Goal: Task Accomplishment & Management: Complete application form

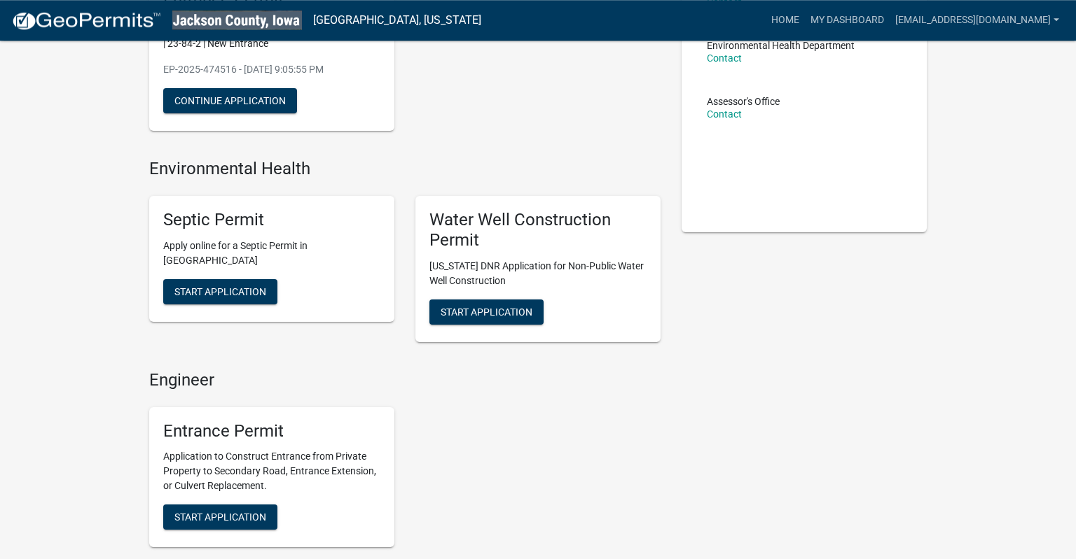
scroll to position [45, 0]
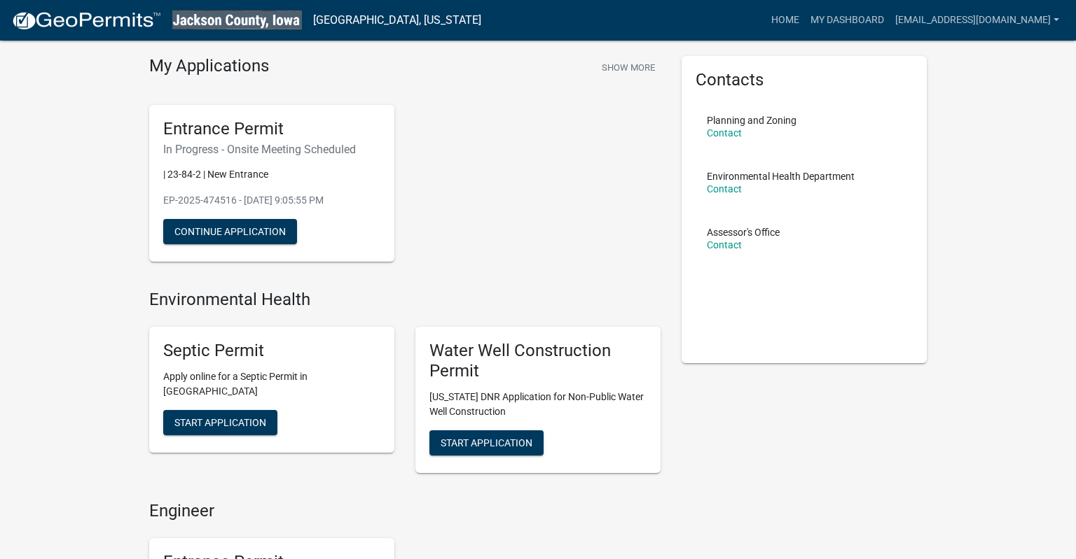
click at [223, 419] on span "Start Application" at bounding box center [220, 422] width 92 height 11
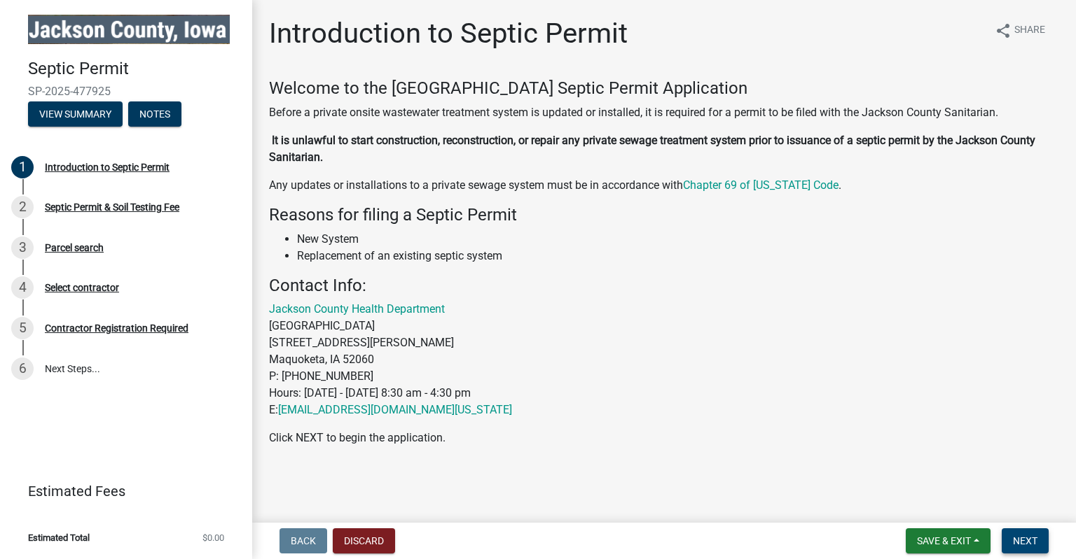
click at [1035, 543] on span "Next" at bounding box center [1025, 541] width 25 height 11
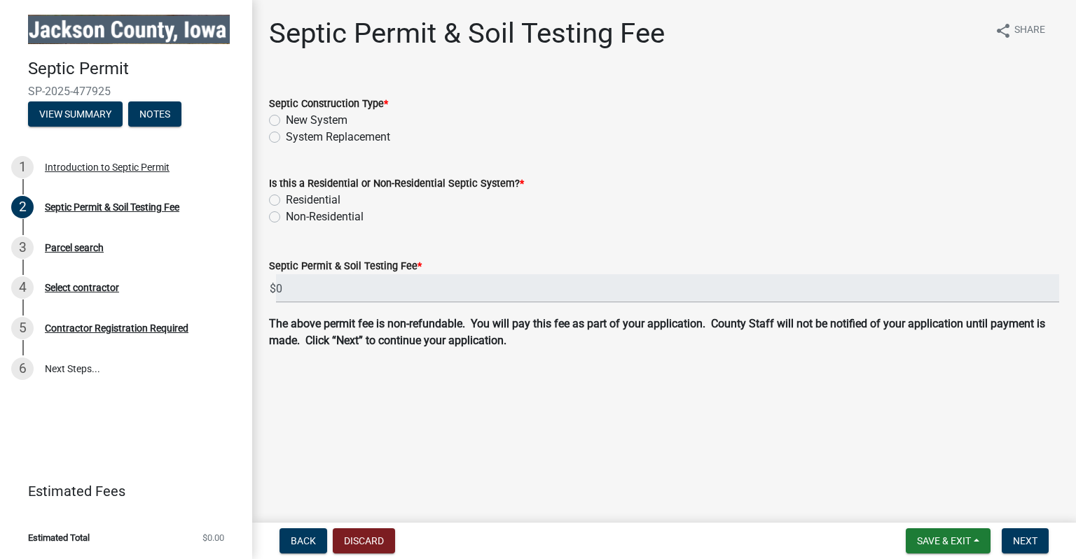
click at [286, 120] on label "New System" at bounding box center [317, 120] width 62 height 17
click at [286, 120] on input "New System" at bounding box center [290, 116] width 9 height 9
radio input "true"
click at [286, 203] on label "Residential" at bounding box center [313, 200] width 55 height 17
click at [286, 201] on input "Residential" at bounding box center [290, 196] width 9 height 9
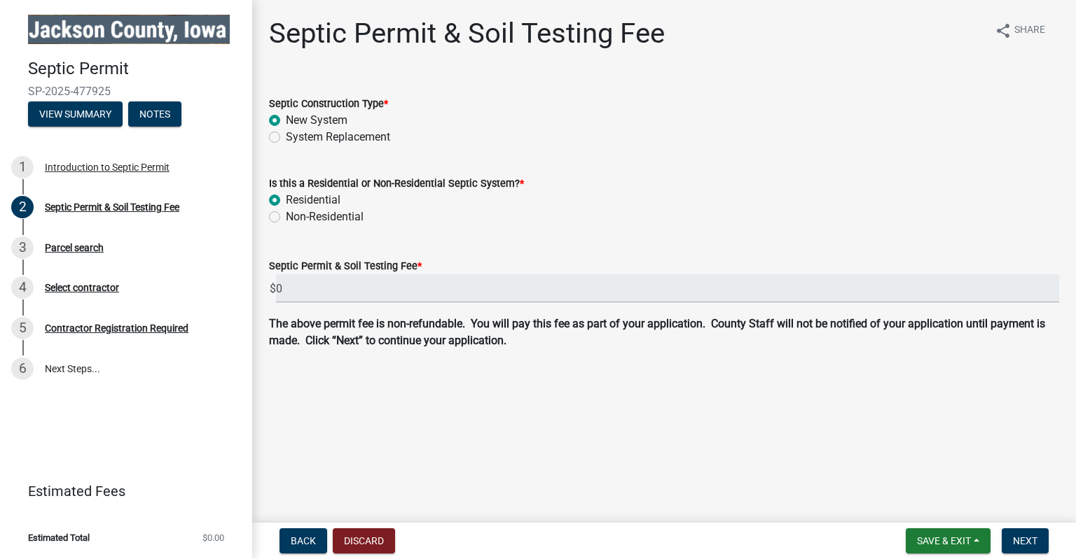
radio input "true"
click at [1035, 543] on span "Next" at bounding box center [1025, 541] width 25 height 11
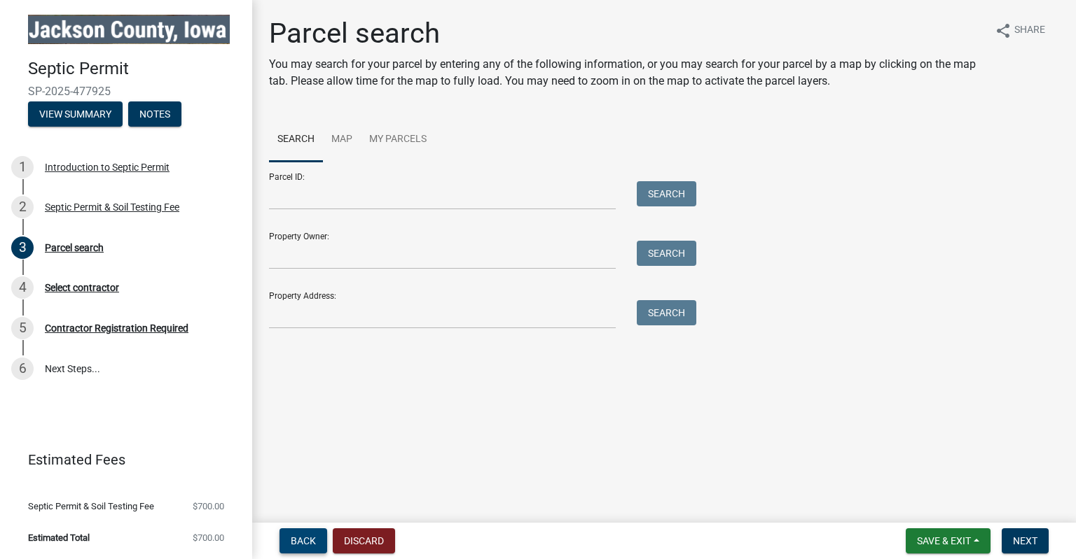
click at [303, 539] on span "Back" at bounding box center [303, 541] width 25 height 11
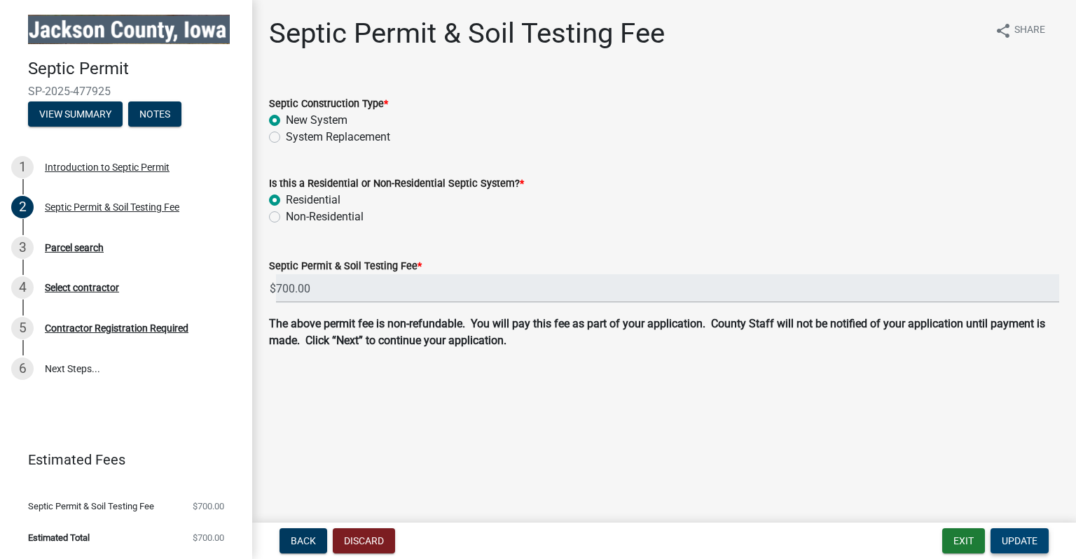
click at [1023, 543] on span "Update" at bounding box center [1019, 541] width 36 height 11
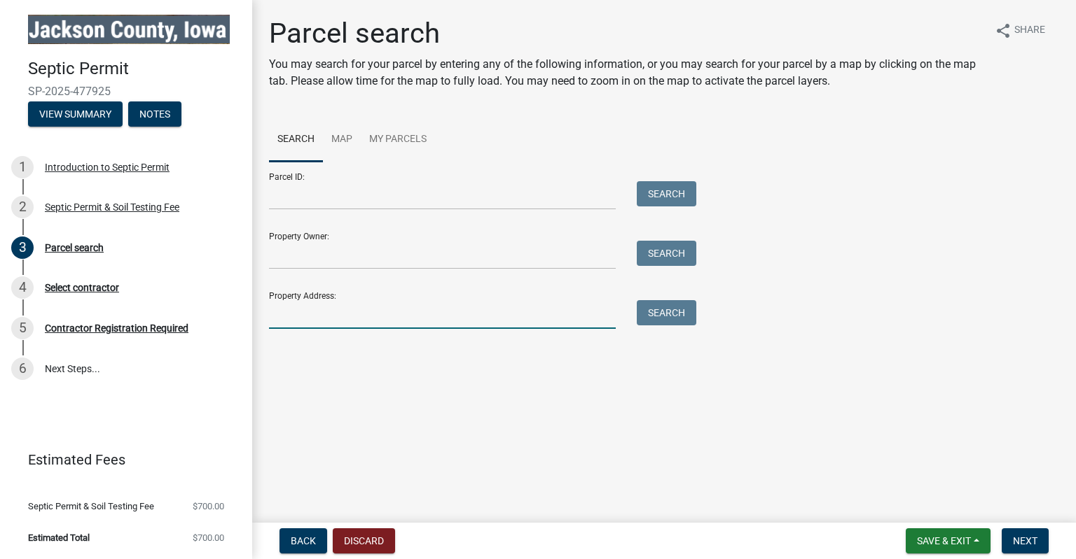
click at [340, 321] on input "Property Address:" at bounding box center [442, 314] width 347 height 29
type input "[STREET_ADDRESS]"
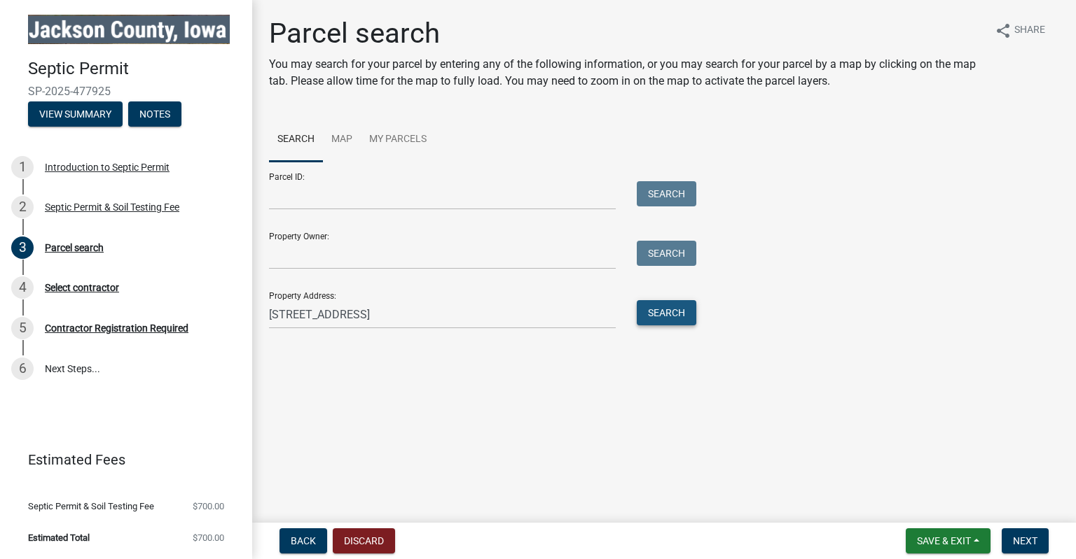
click at [672, 313] on button "Search" at bounding box center [667, 312] width 60 height 25
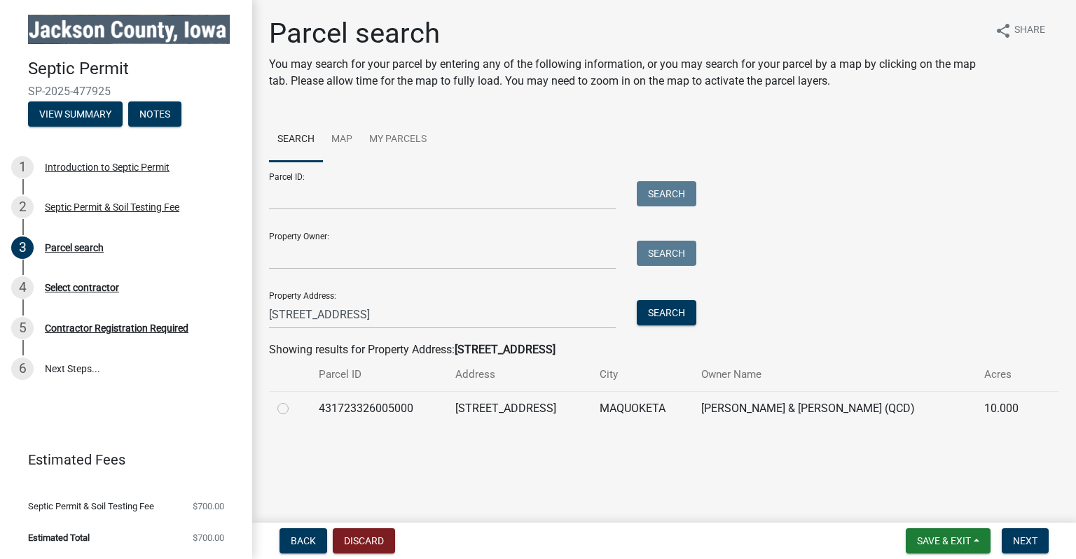
click at [294, 401] on label at bounding box center [294, 401] width 0 height 0
click at [294, 410] on input "radio" at bounding box center [298, 405] width 9 height 9
radio input "true"
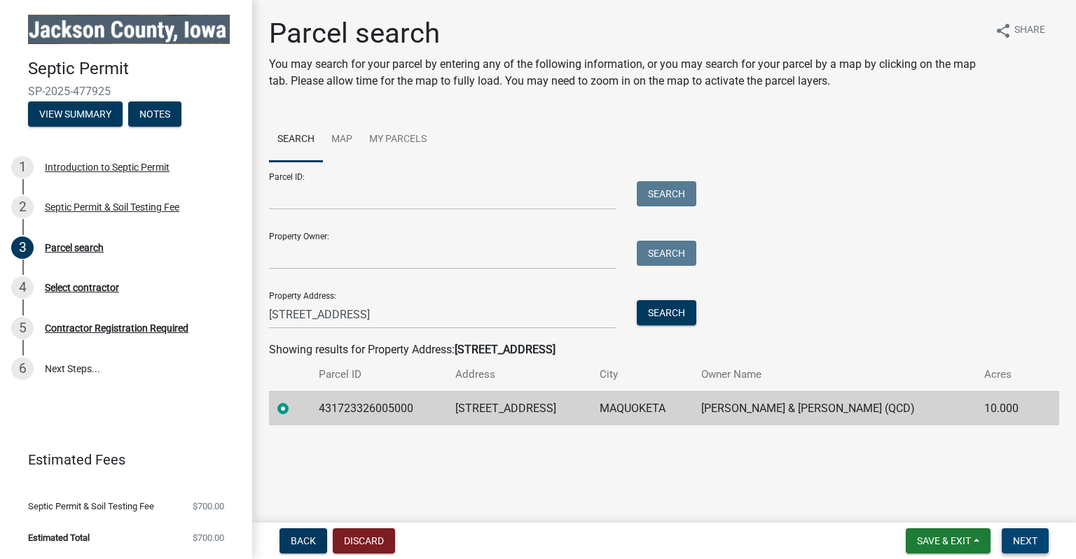
click at [1029, 547] on span "Next" at bounding box center [1025, 541] width 25 height 11
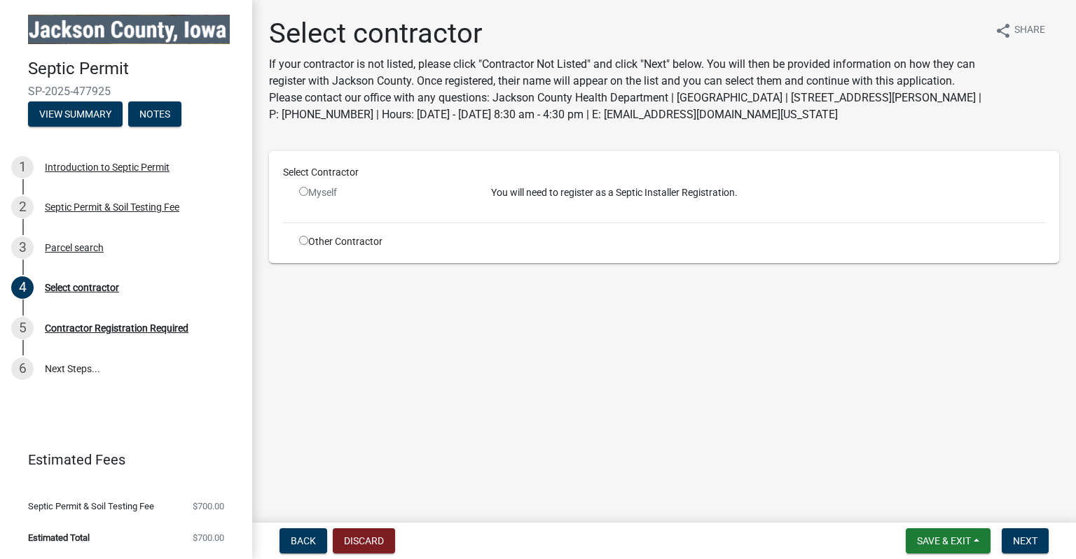
click at [307, 242] on input "radio" at bounding box center [303, 240] width 9 height 9
radio input "true"
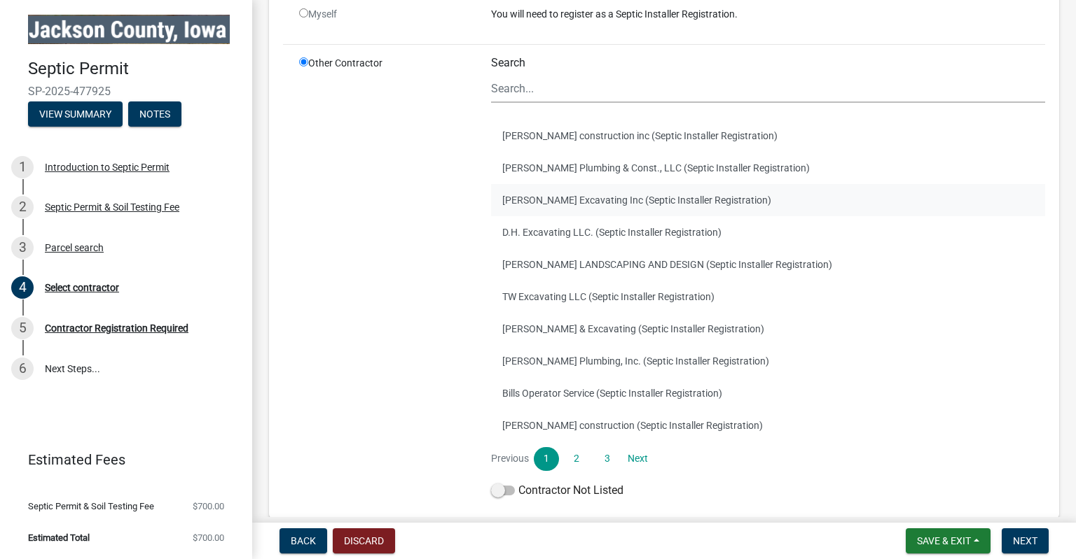
scroll to position [200, 0]
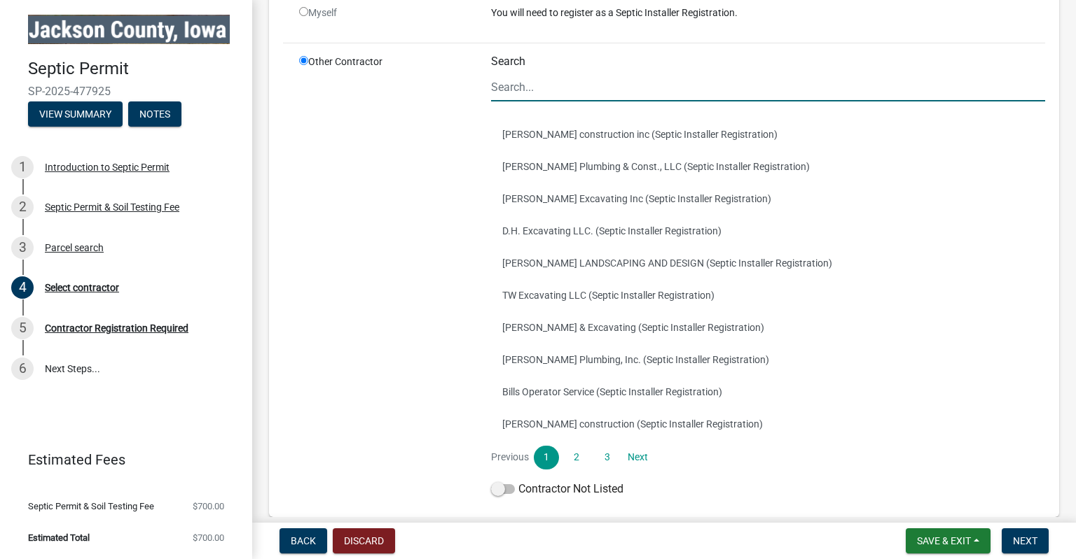
click at [592, 88] on input "Search" at bounding box center [768, 87] width 554 height 29
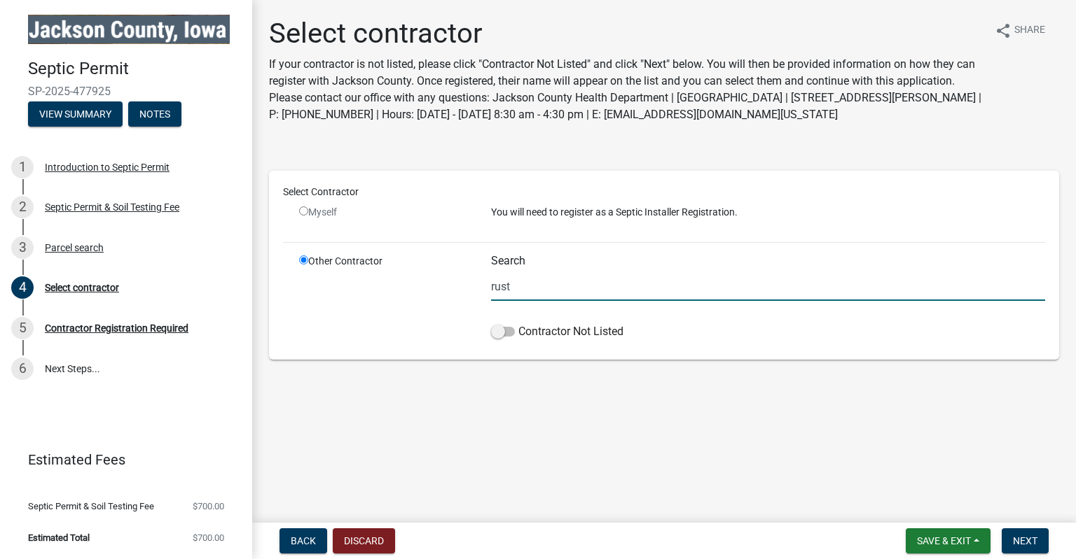
scroll to position [0, 0]
type input "r"
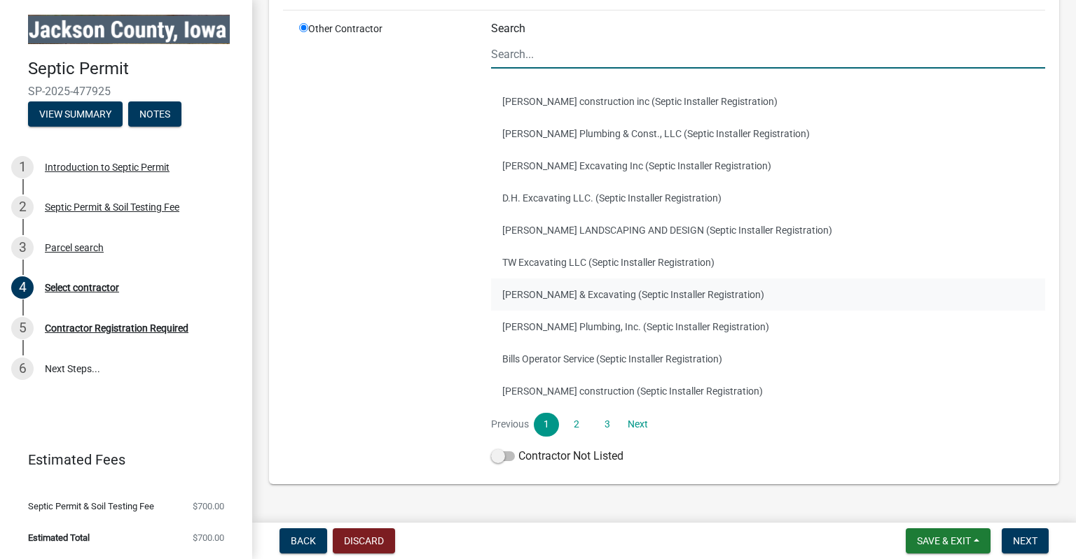
scroll to position [233, 0]
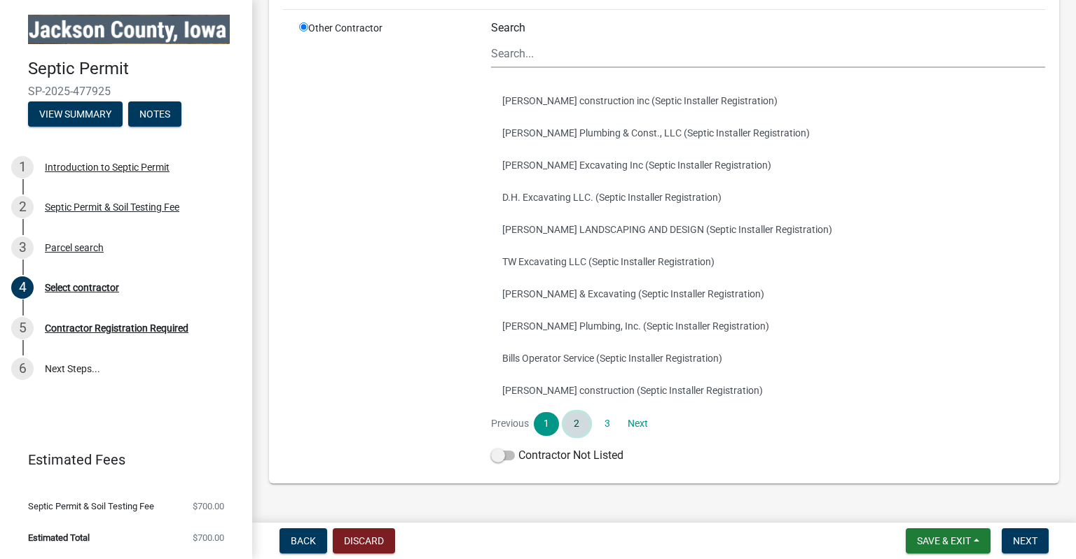
click at [580, 426] on link "2" at bounding box center [576, 424] width 25 height 24
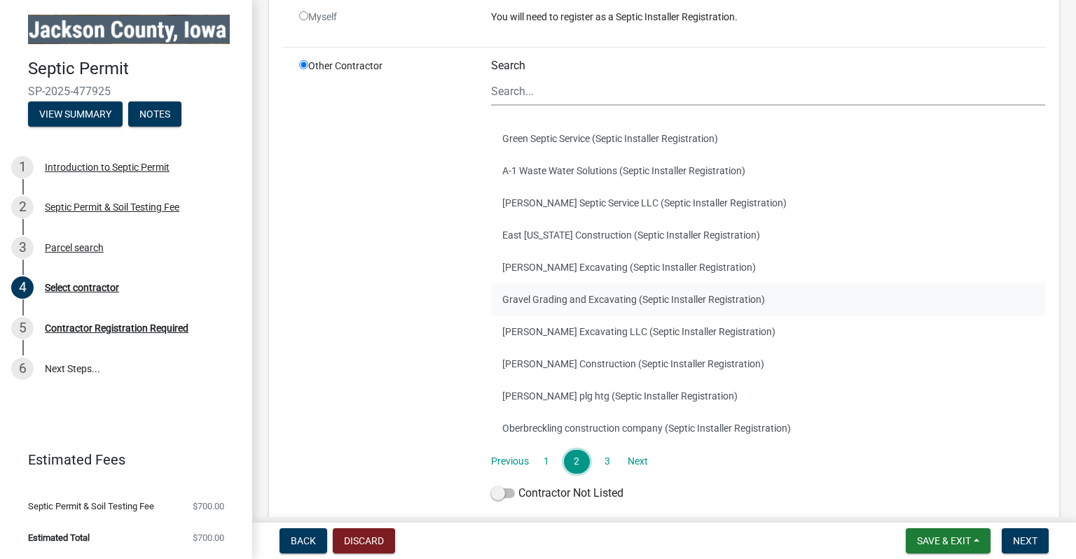
scroll to position [197, 0]
click at [606, 460] on link "3" at bounding box center [606, 461] width 25 height 24
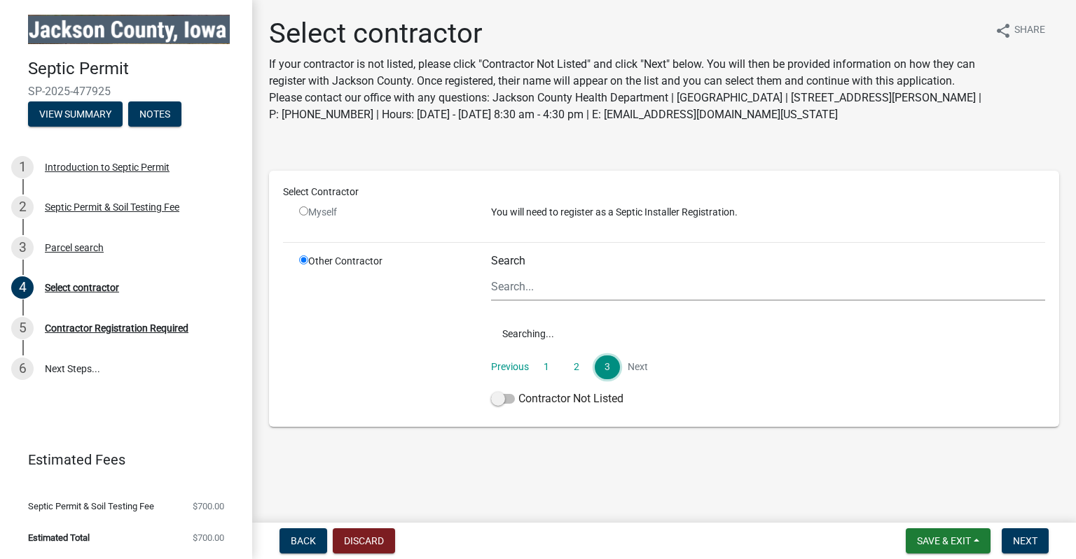
scroll to position [0, 0]
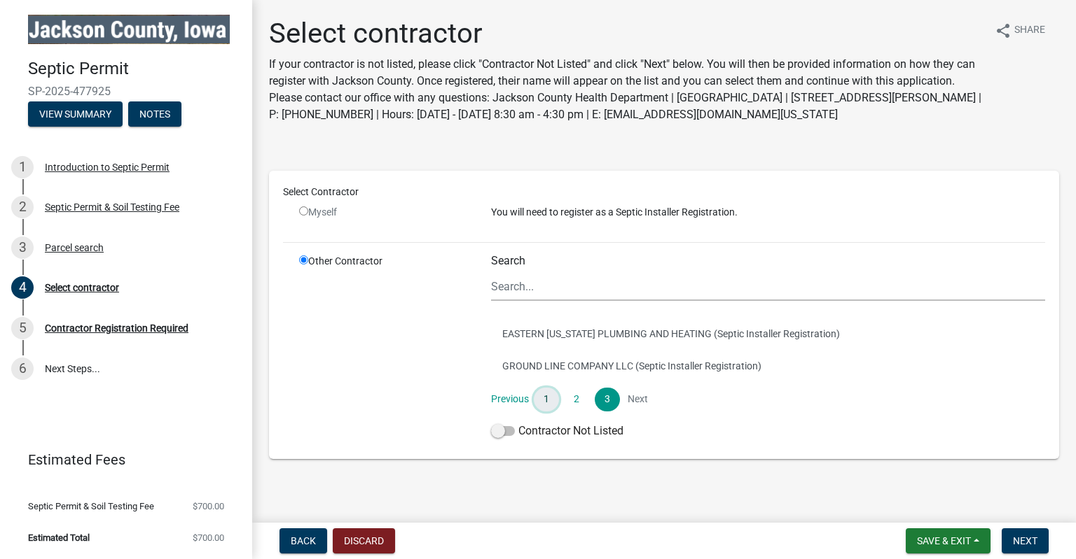
click at [542, 396] on link "1" at bounding box center [546, 400] width 25 height 24
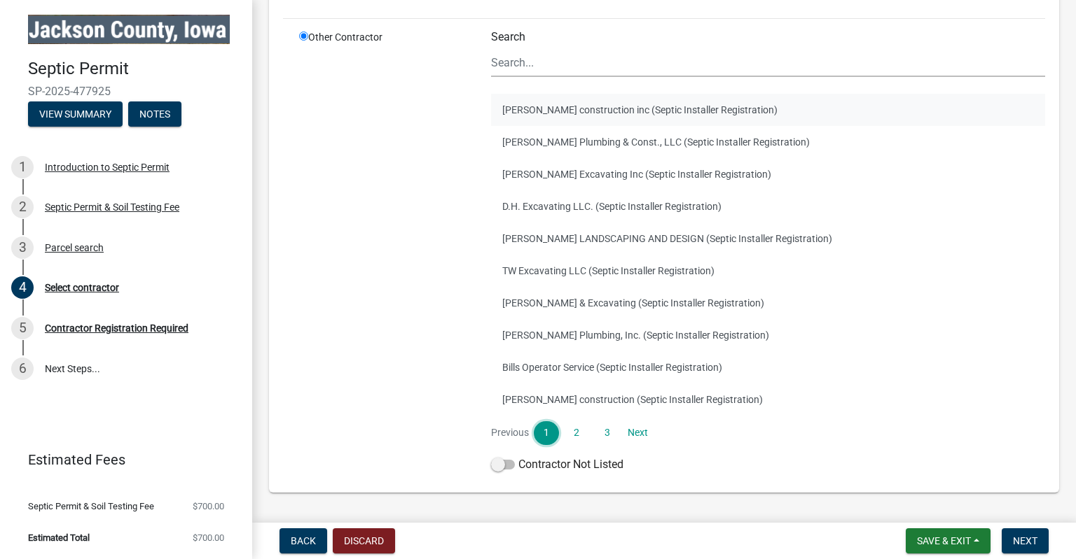
scroll to position [224, 0]
click at [926, 541] on span "Save & Exit" at bounding box center [944, 541] width 54 height 11
click at [903, 504] on button "Save & Exit" at bounding box center [934, 505] width 112 height 34
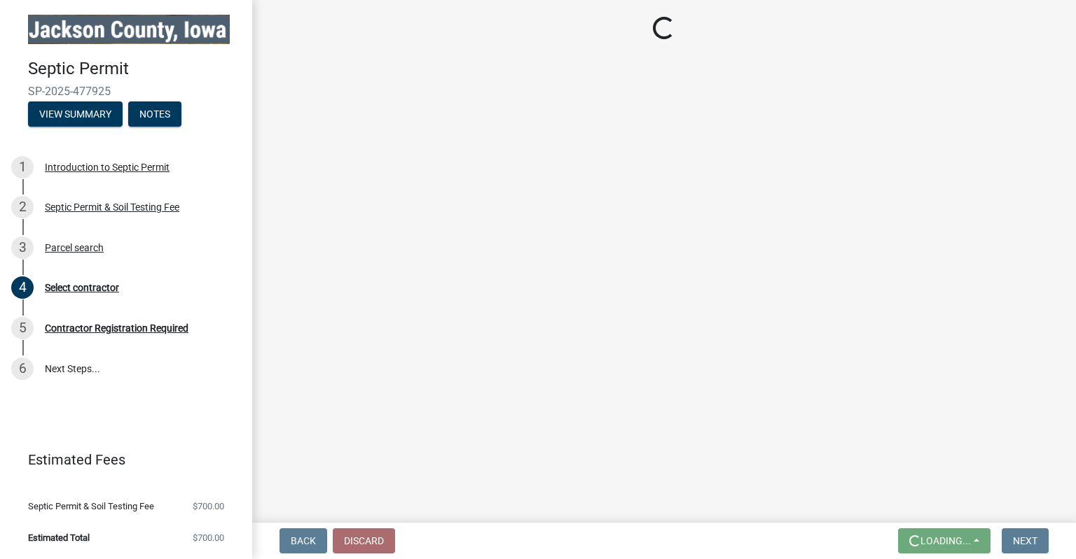
scroll to position [0, 0]
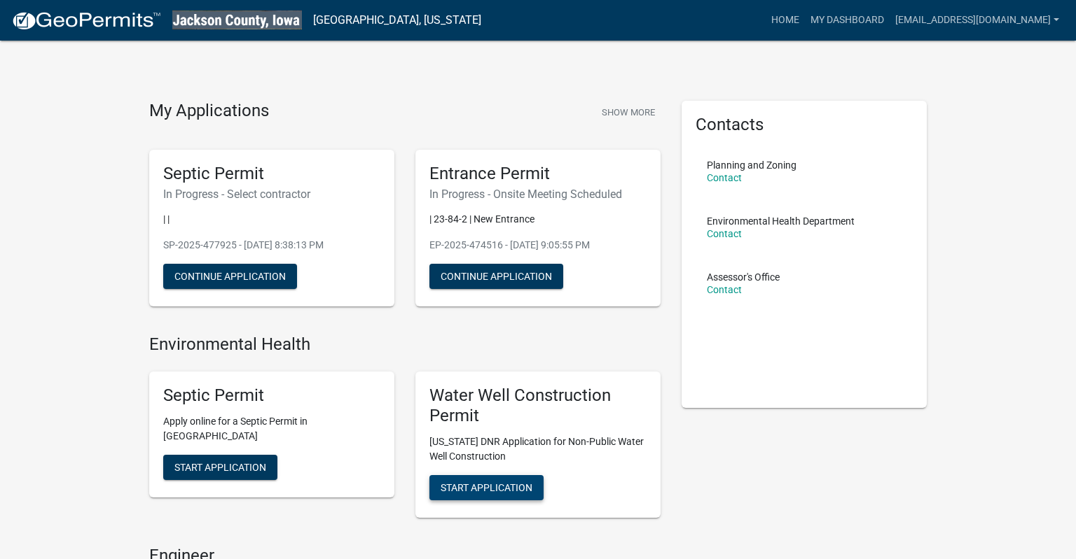
click at [496, 493] on span "Start Application" at bounding box center [486, 487] width 92 height 11
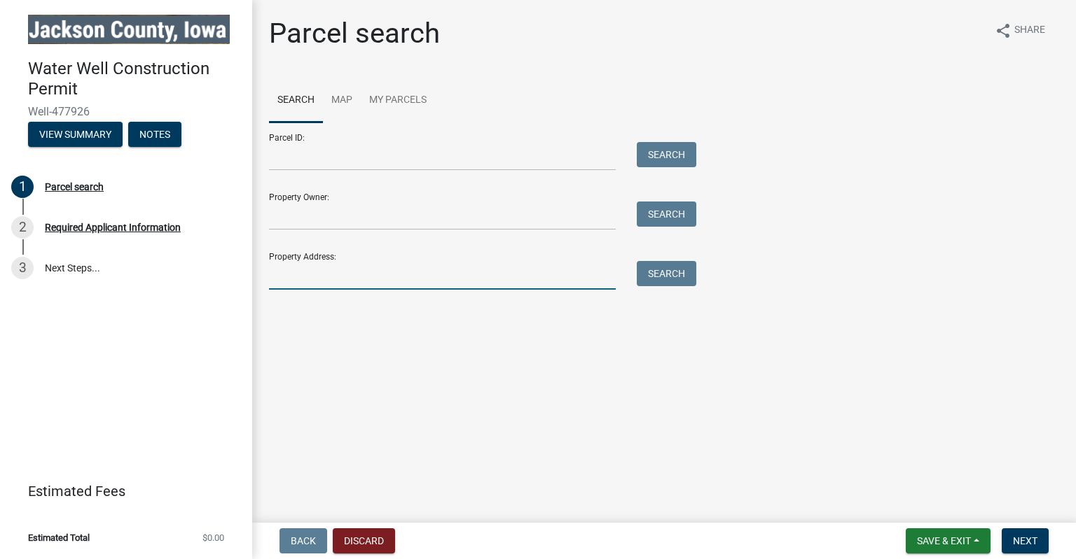
click at [387, 267] on input "Property Address:" at bounding box center [442, 275] width 347 height 29
type input "[STREET_ADDRESS]"
click at [669, 274] on button "Search" at bounding box center [667, 273] width 60 height 25
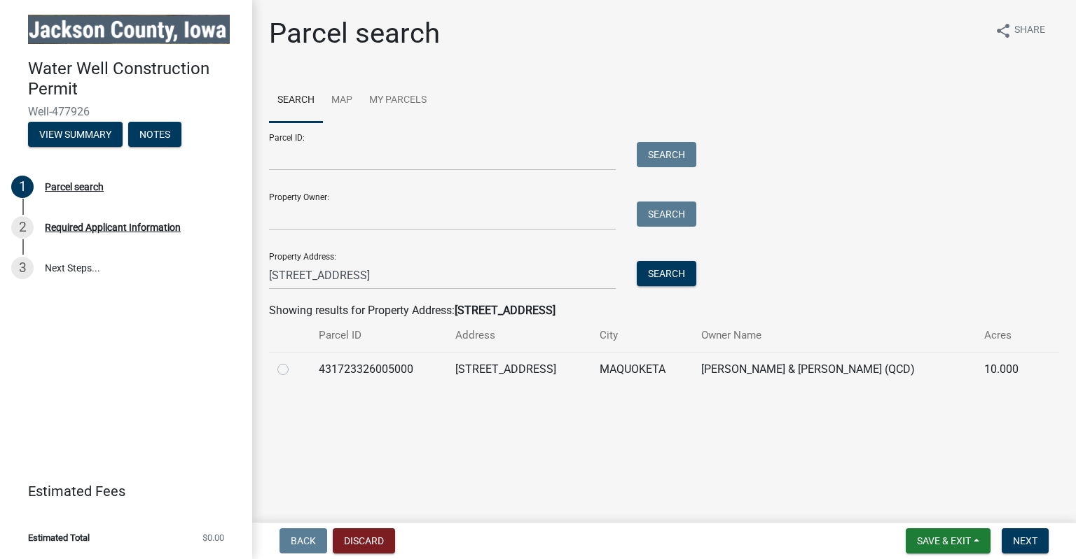
click at [294, 361] on label at bounding box center [294, 361] width 0 height 0
click at [294, 368] on input "radio" at bounding box center [298, 365] width 9 height 9
radio input "true"
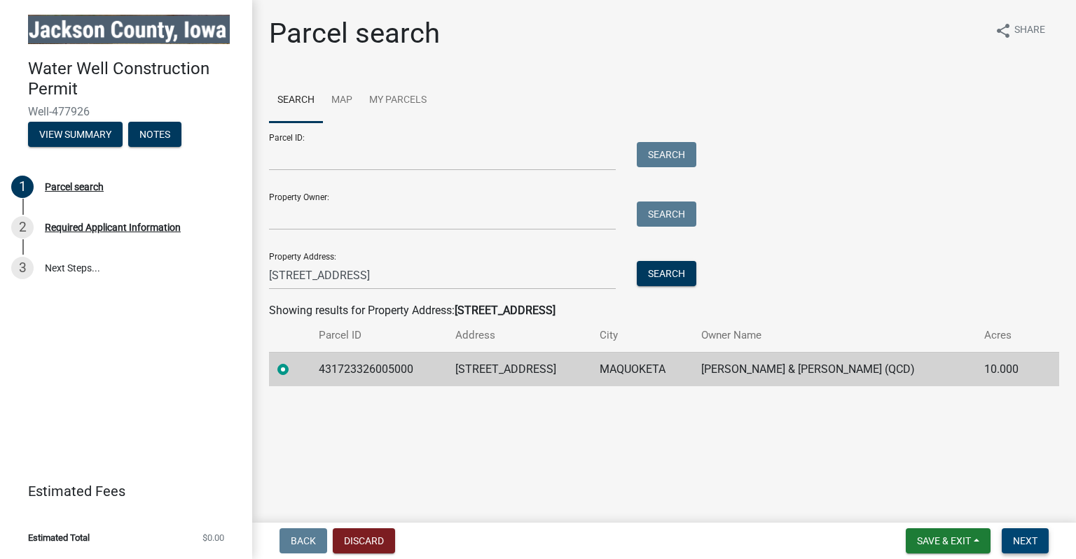
click at [1030, 536] on span "Next" at bounding box center [1025, 541] width 25 height 11
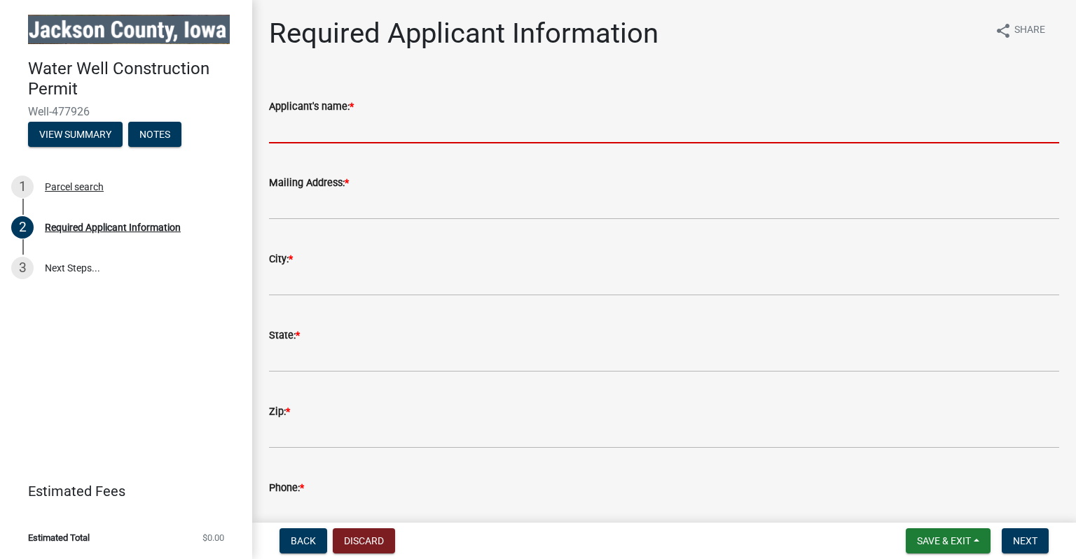
click at [361, 129] on input "Applicant's name: *" at bounding box center [664, 129] width 790 height 29
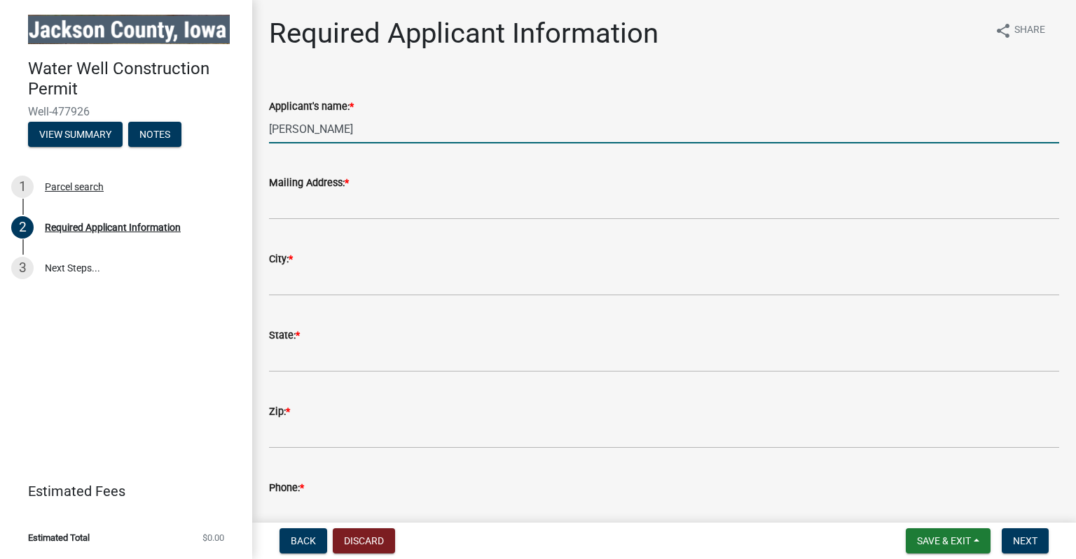
type input "[PERSON_NAME]"
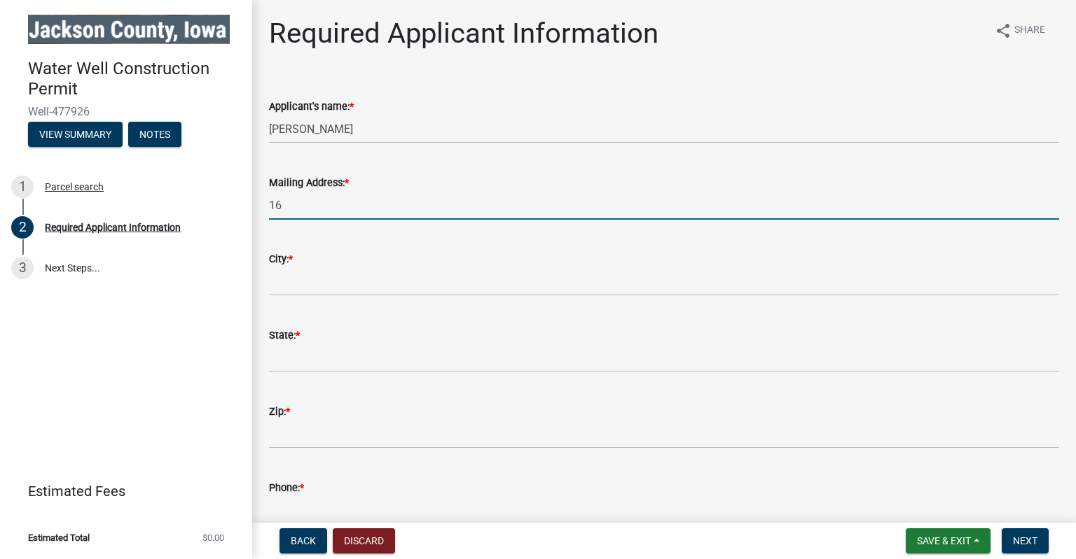
type input "[GEOGRAPHIC_DATA][PERSON_NAME]"
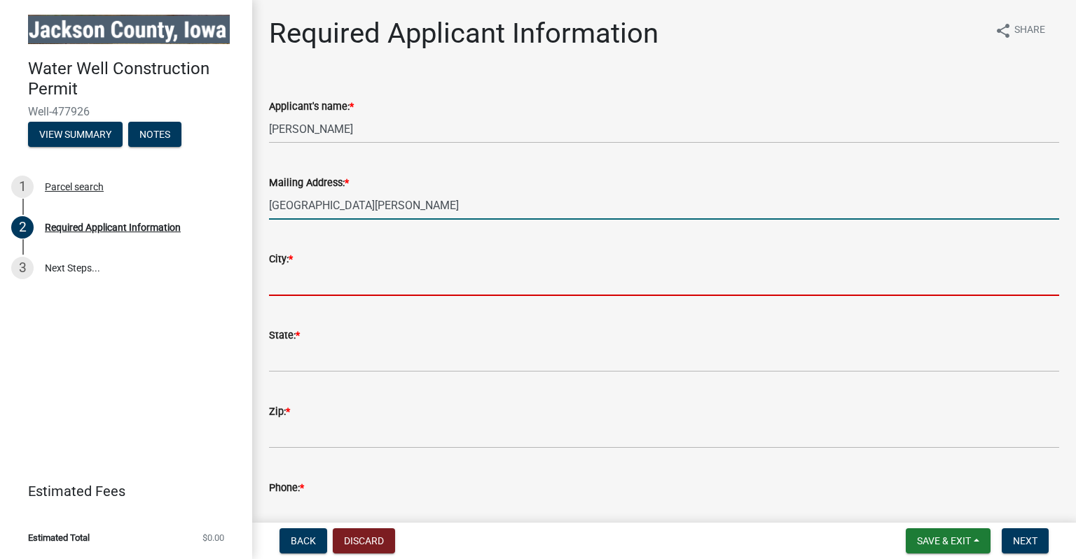
type input "Blue Grass"
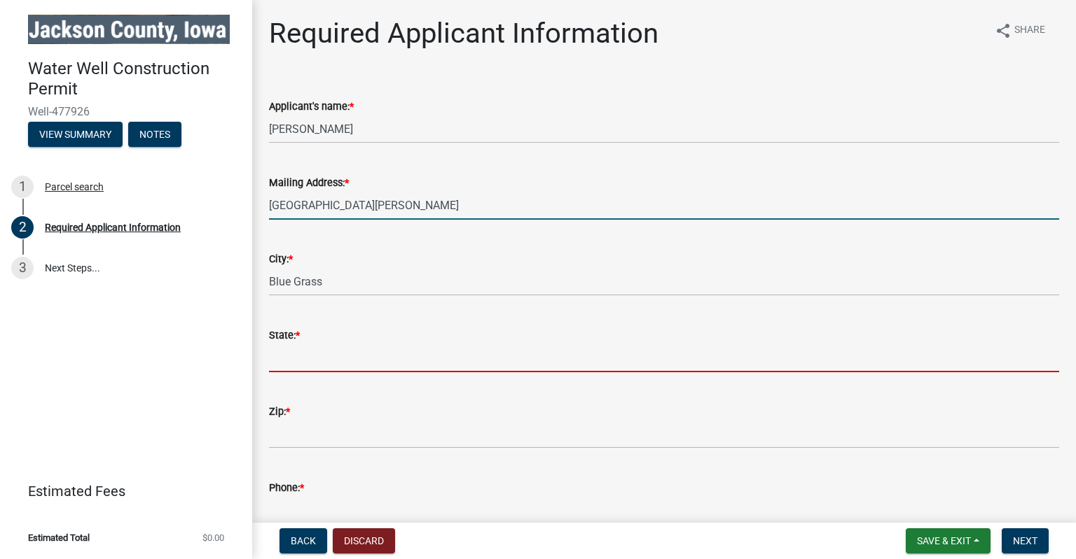
type input "IA"
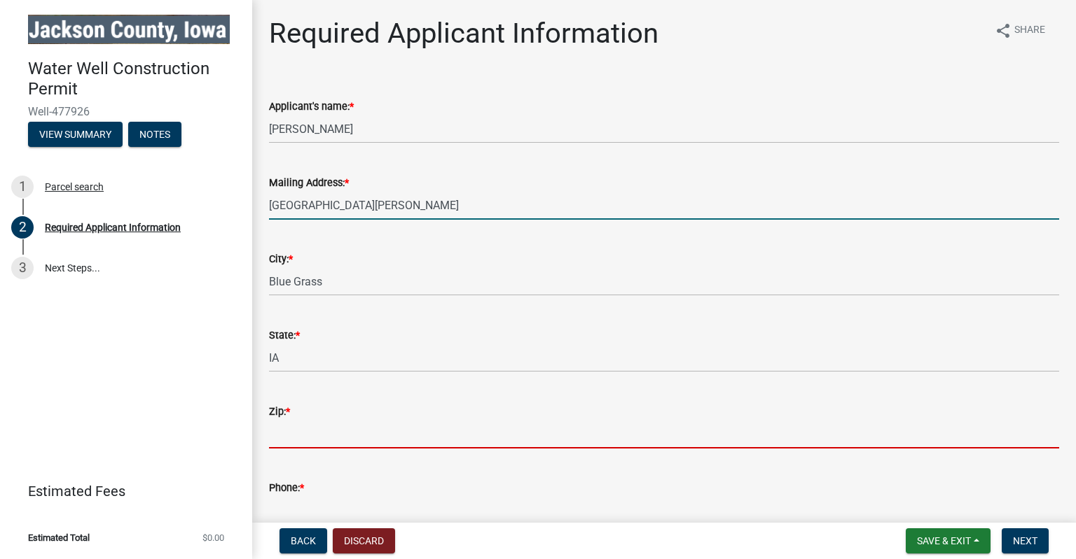
type input "52726"
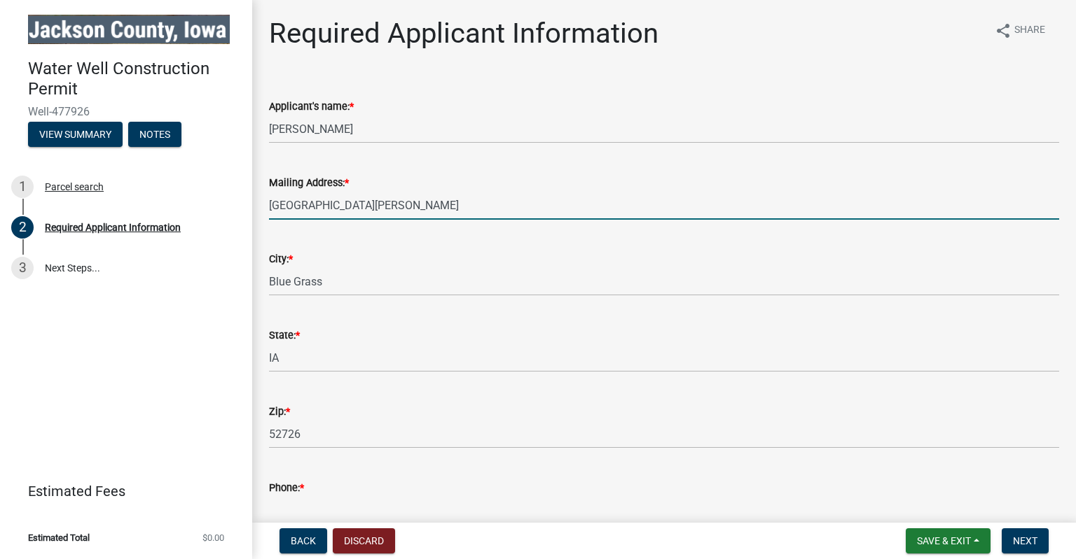
type input "[EMAIL_ADDRESS][DOMAIN_NAME]"
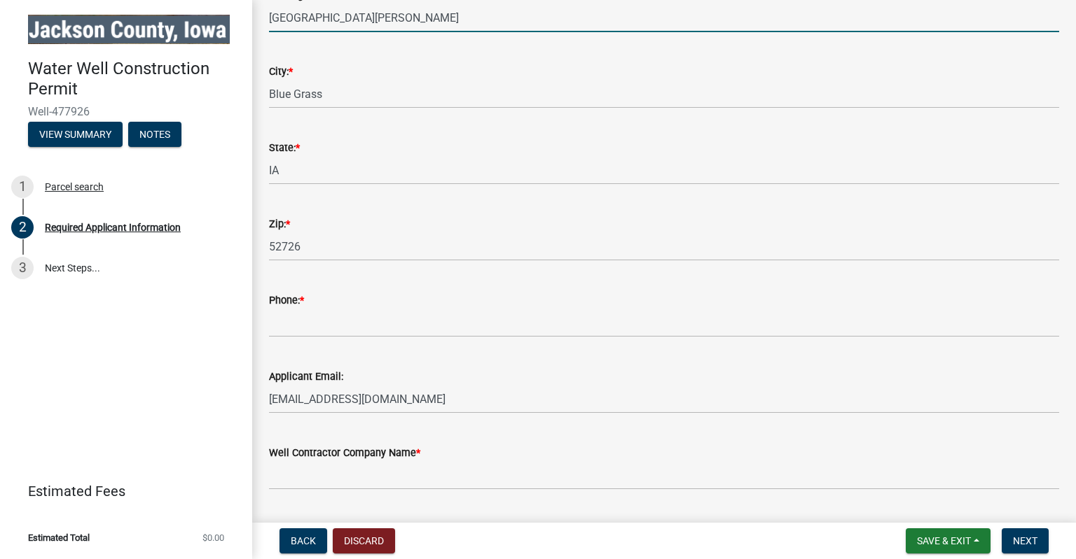
scroll to position [188, 0]
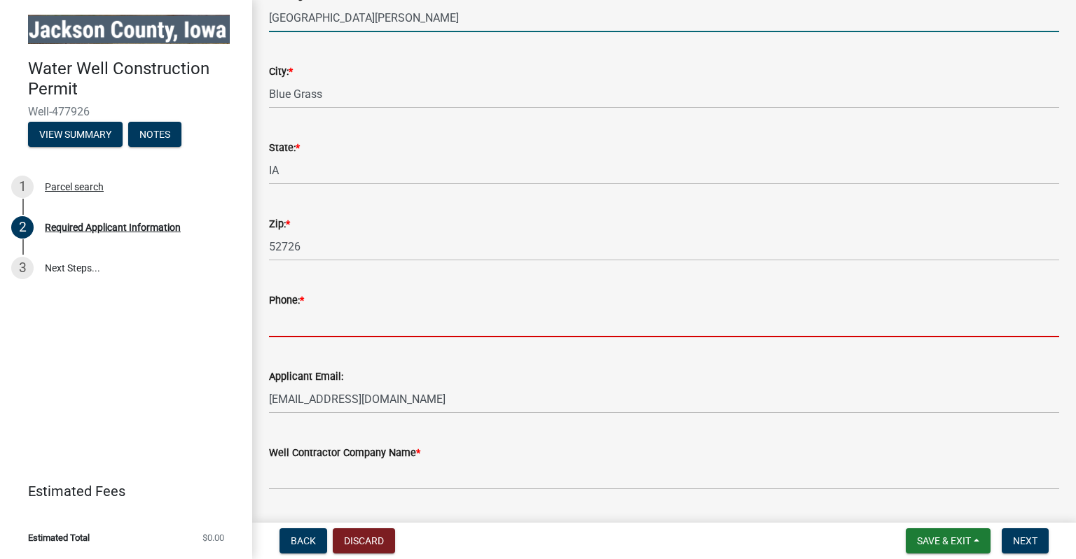
click at [410, 321] on input "Phone: *" at bounding box center [664, 323] width 790 height 29
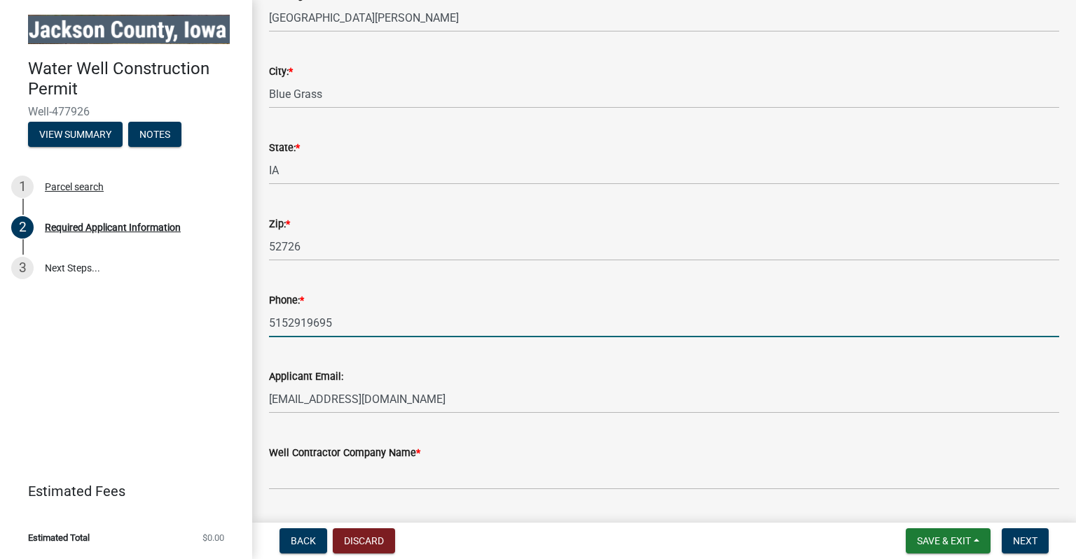
type input "5152919695"
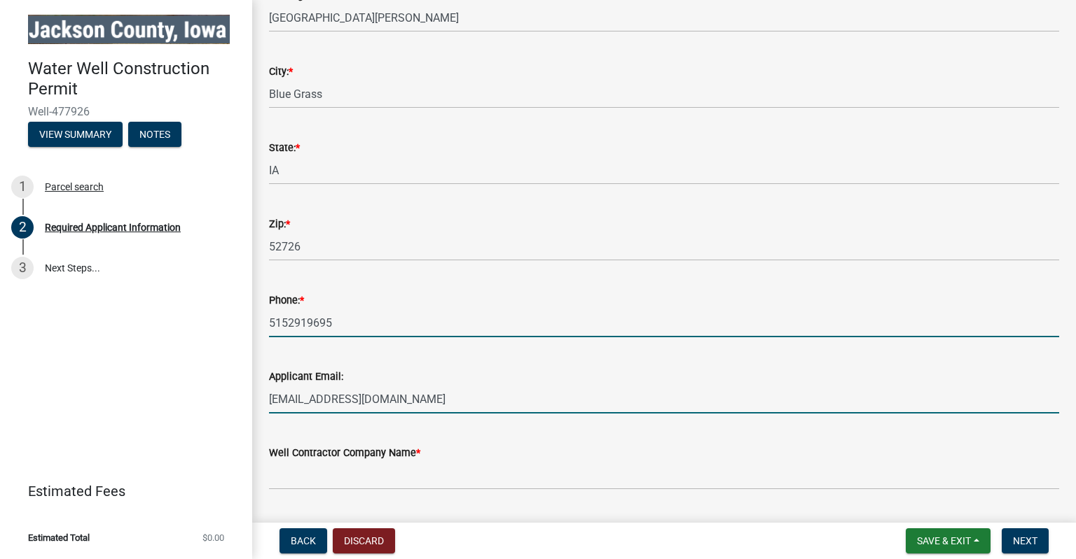
click at [430, 403] on input "[EMAIL_ADDRESS][DOMAIN_NAME]" at bounding box center [664, 399] width 790 height 29
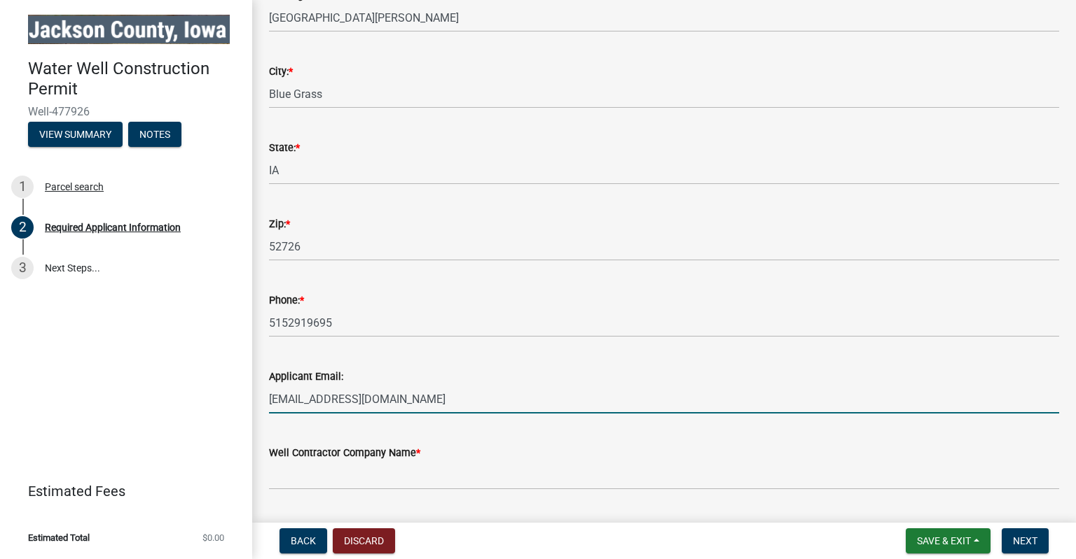
drag, startPoint x: 430, startPoint y: 403, endPoint x: 223, endPoint y: 415, distance: 207.7
click at [269, 414] on input "[EMAIL_ADDRESS][DOMAIN_NAME]" at bounding box center [664, 399] width 790 height 29
type input "[EMAIL_ADDRESS][DOMAIN_NAME]"
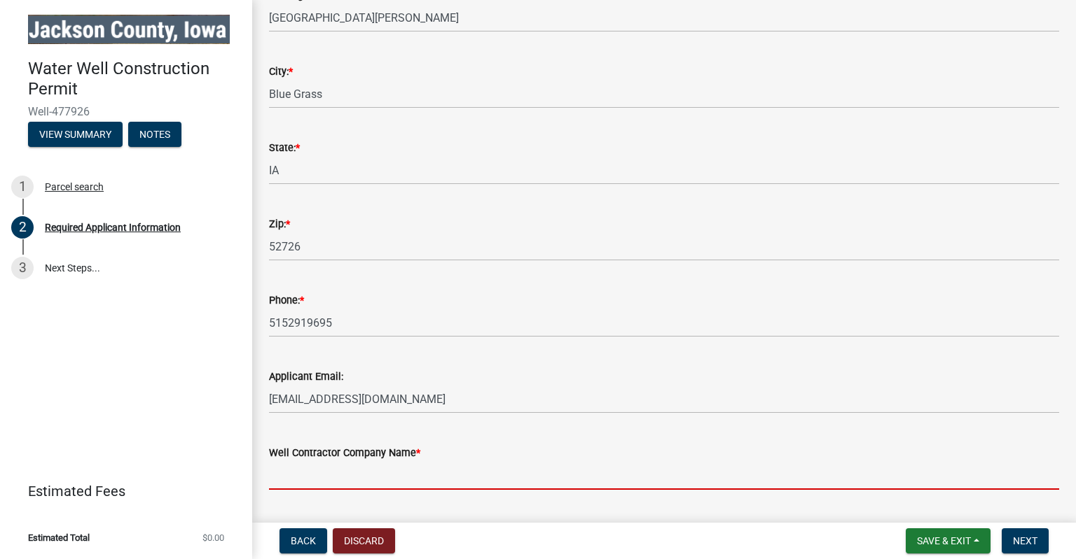
click at [447, 476] on input "Well Contractor Company Name *" at bounding box center [664, 475] width 790 height 29
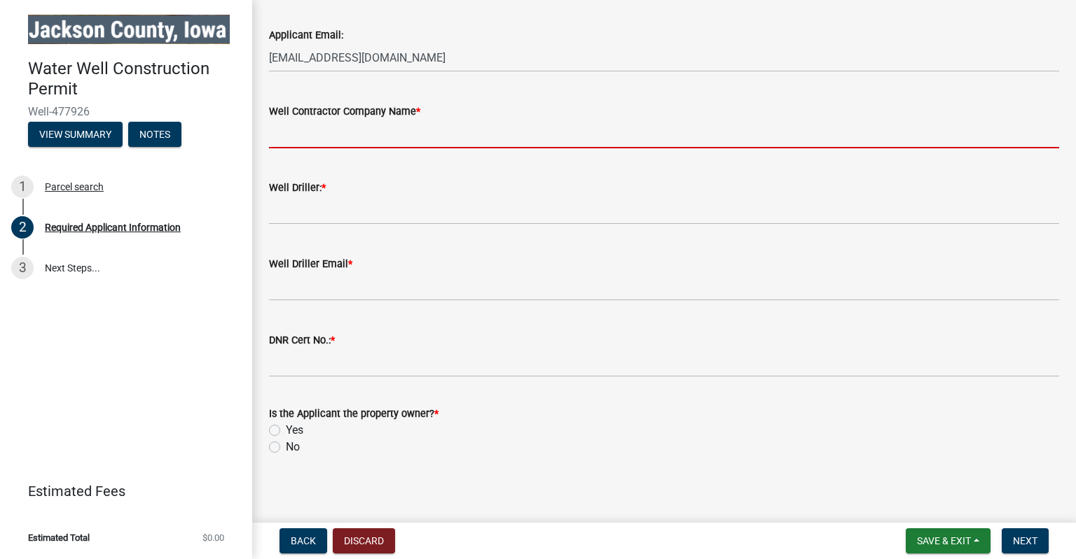
scroll to position [535, 0]
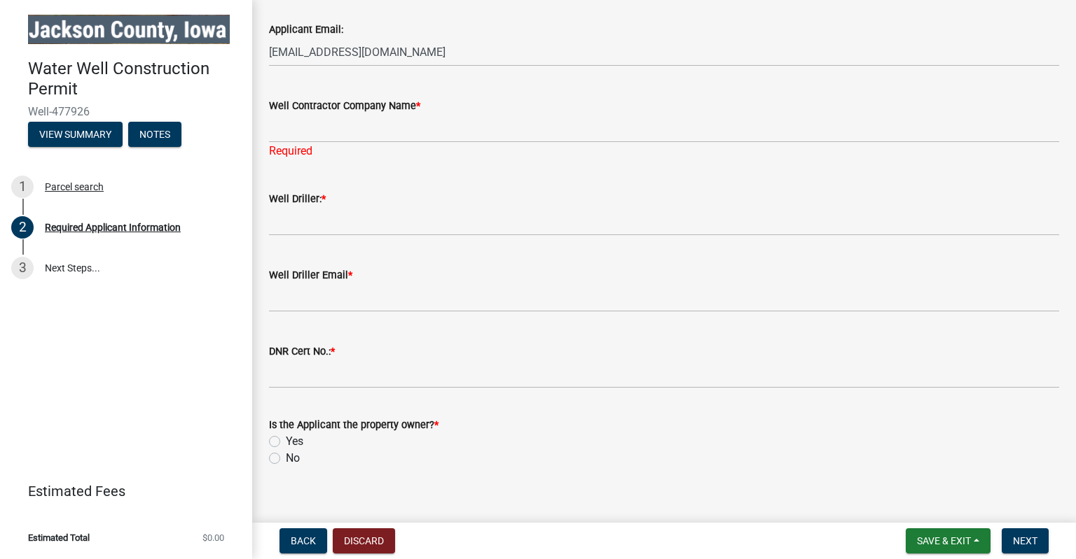
drag, startPoint x: 318, startPoint y: 443, endPoint x: 272, endPoint y: 105, distance: 341.4
click at [272, 105] on wm-data-entity-input-list "Applicant's name: * [PERSON_NAME] Mailing Address: * [STREET_ADDRESS][PERSON_NA…" at bounding box center [664, 11] width 790 height 936
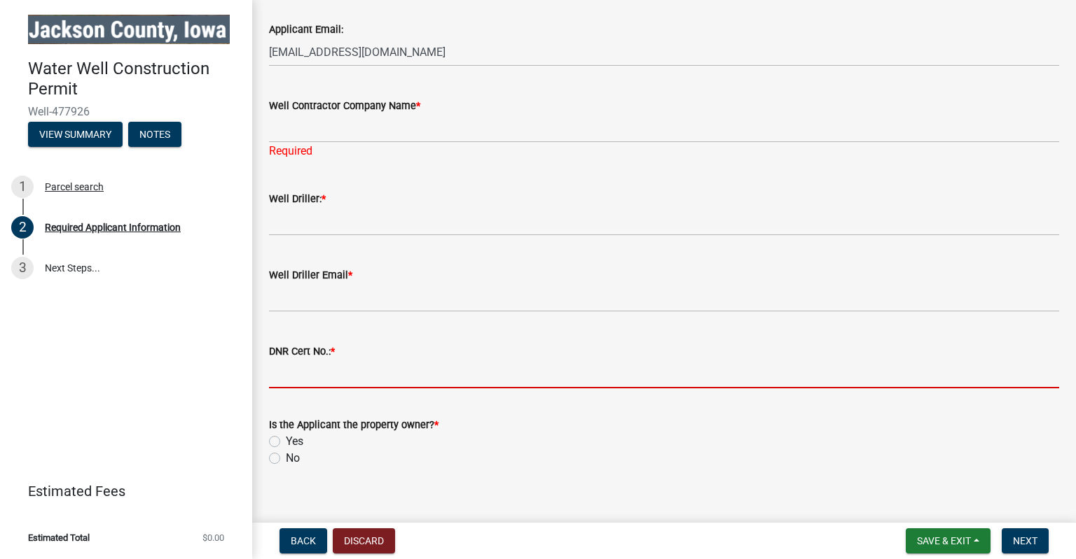
click at [508, 361] on input "DNR Cert No.: *" at bounding box center [664, 374] width 790 height 29
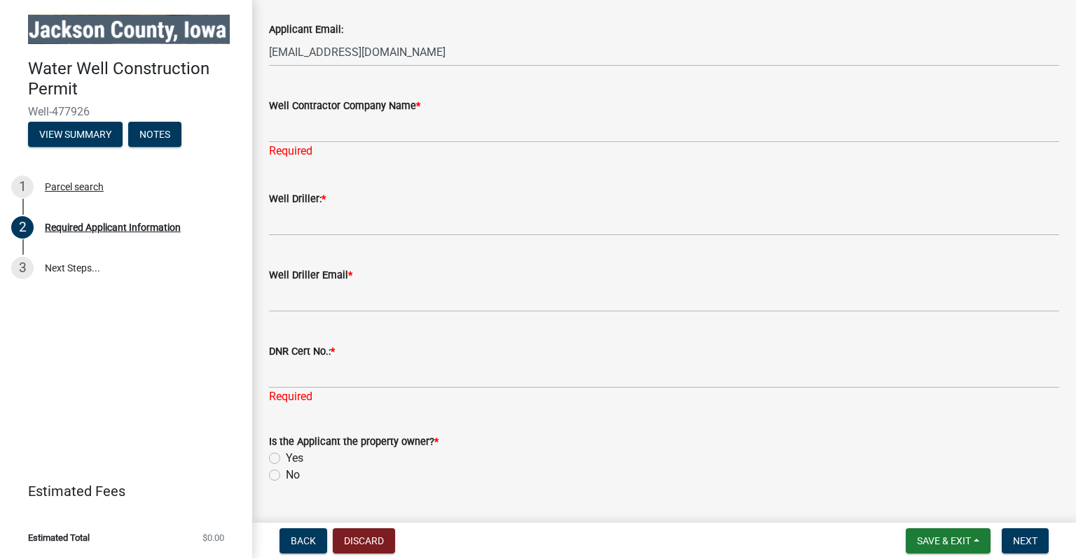
click at [274, 444] on div "Is the Applicant the property owner? * Yes No" at bounding box center [664, 458] width 790 height 50
drag, startPoint x: 357, startPoint y: 351, endPoint x: 270, endPoint y: 108, distance: 258.0
click at [270, 108] on wm-data-entity-input-list "Applicant's name: * [PERSON_NAME] Mailing Address: * [STREET_ADDRESS][PERSON_NA…" at bounding box center [664, 19] width 790 height 953
copy wm-data-entity-input-list "Well Contractor Company Name * Required Well Driller: * Well Driller Email * DN…"
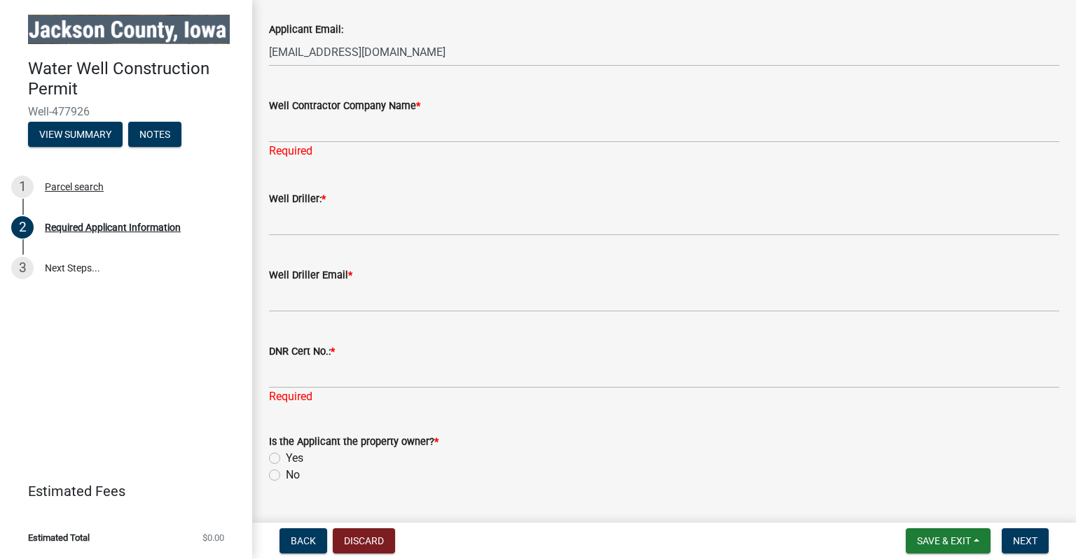
click at [606, 450] on div "Yes" at bounding box center [664, 458] width 790 height 17
click at [931, 548] on button "Save & Exit" at bounding box center [947, 541] width 85 height 25
click at [933, 503] on button "Save & Exit" at bounding box center [934, 505] width 112 height 34
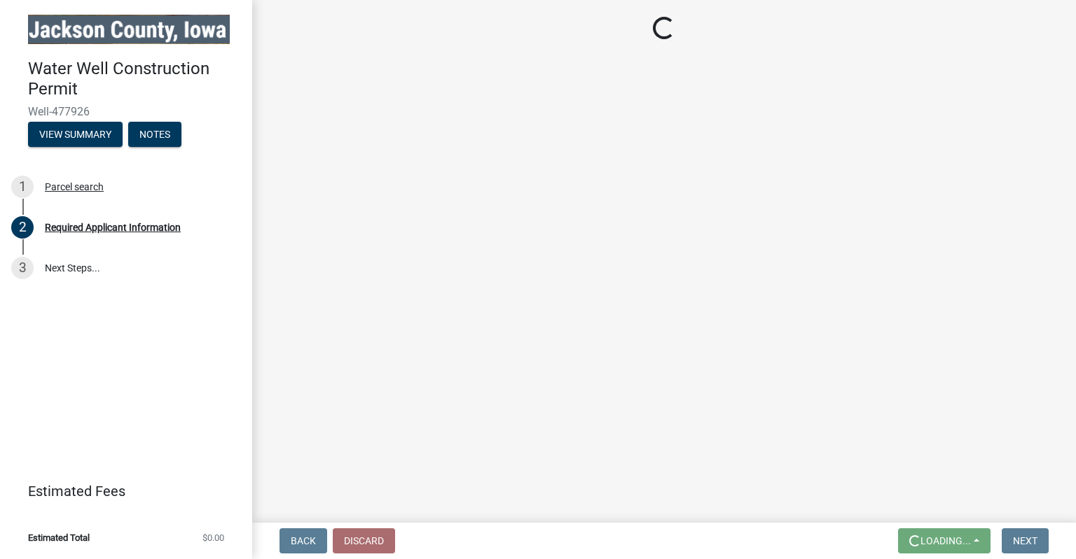
scroll to position [0, 0]
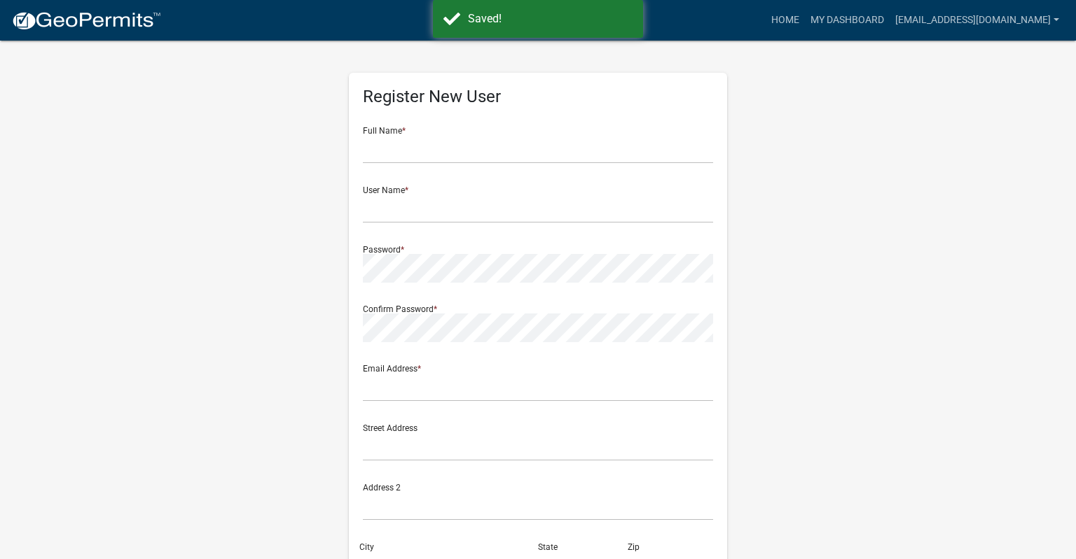
click at [828, 237] on div "Register New User Full Name * User Name * Password * Confirm Password * Email A…" at bounding box center [538, 413] width 798 height 749
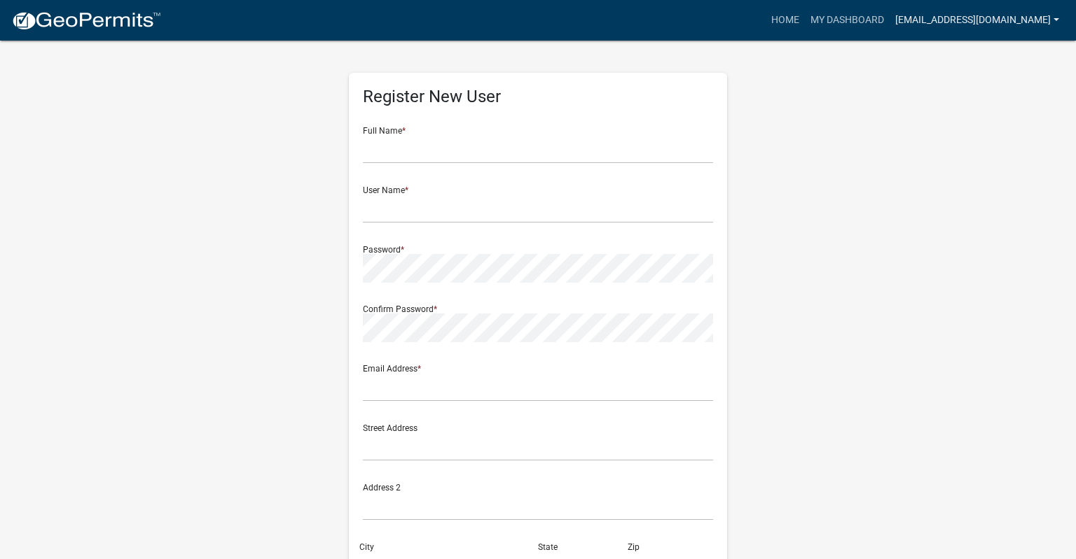
click at [1059, 17] on link "[EMAIL_ADDRESS][DOMAIN_NAME]" at bounding box center [976, 20] width 175 height 27
click at [842, 17] on link "My Dashboard" at bounding box center [847, 20] width 85 height 27
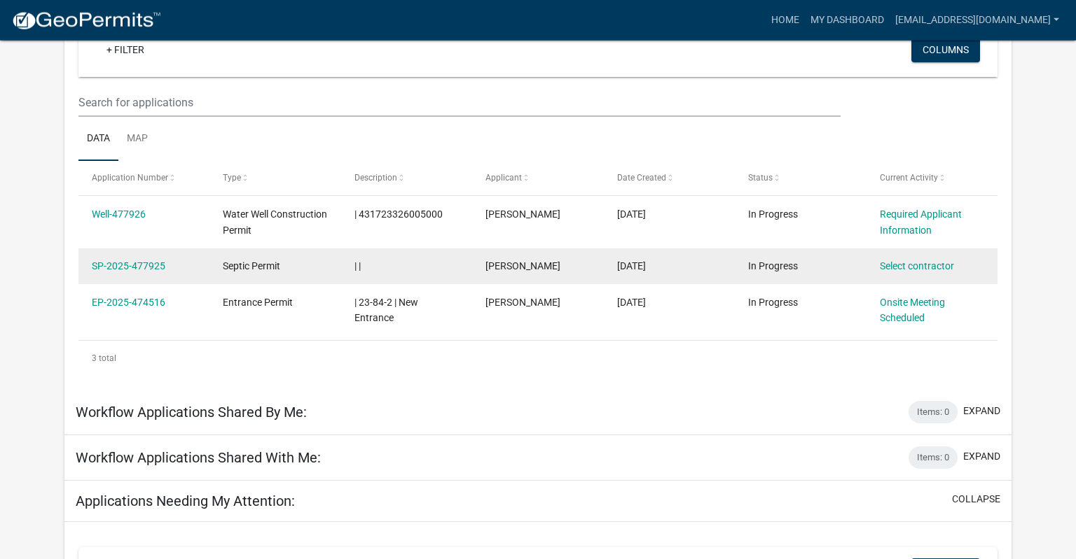
scroll to position [127, 0]
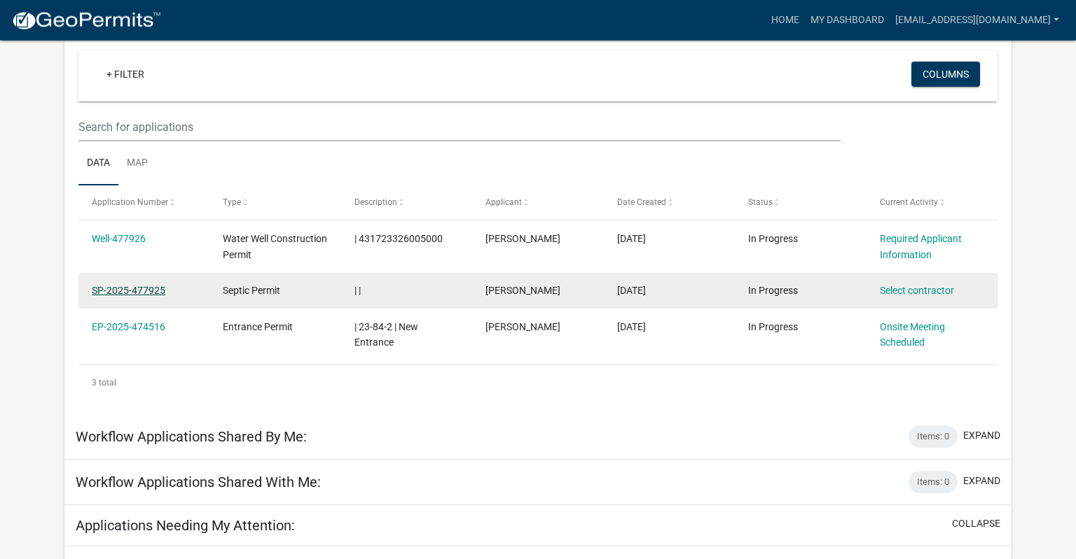
click at [135, 285] on link "SP-2025-477925" at bounding box center [129, 290] width 74 height 11
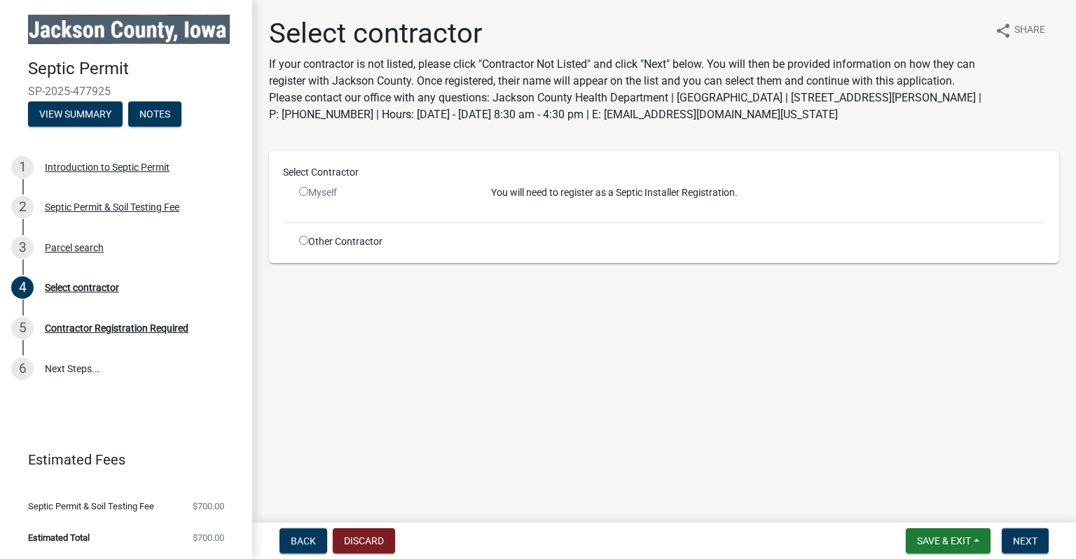
click at [304, 240] on input "radio" at bounding box center [303, 240] width 9 height 9
radio input "true"
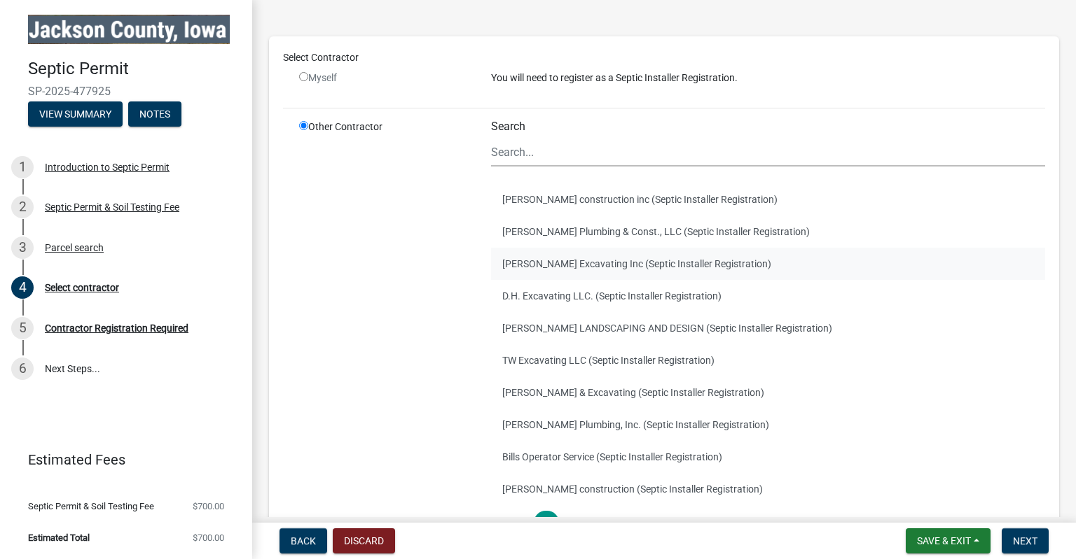
scroll to position [243, 0]
